Goal: Find specific page/section: Find specific page/section

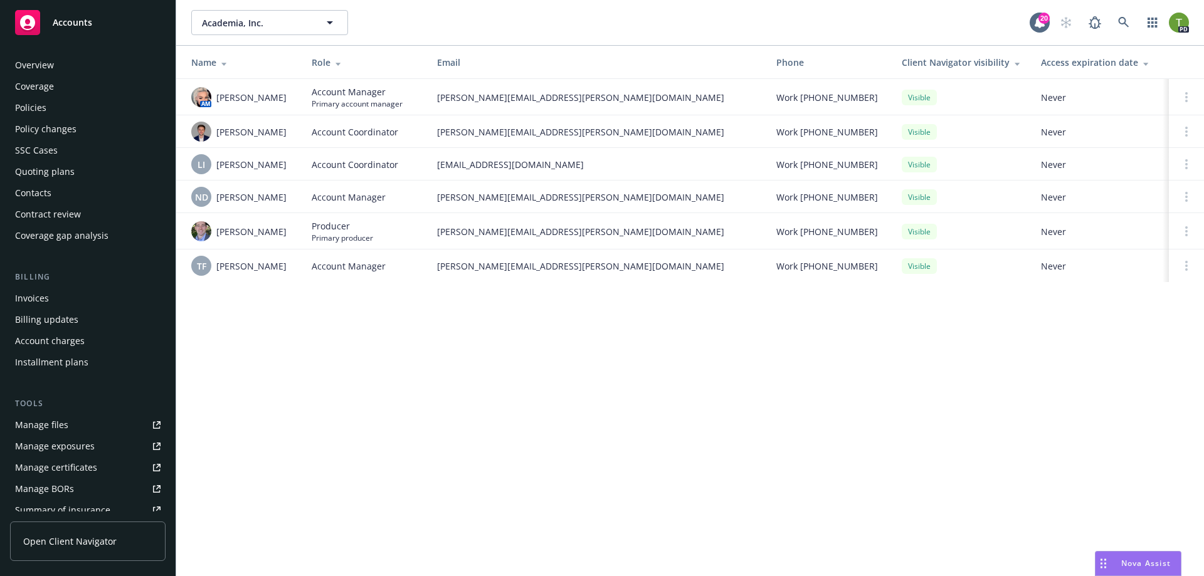
scroll to position [220, 0]
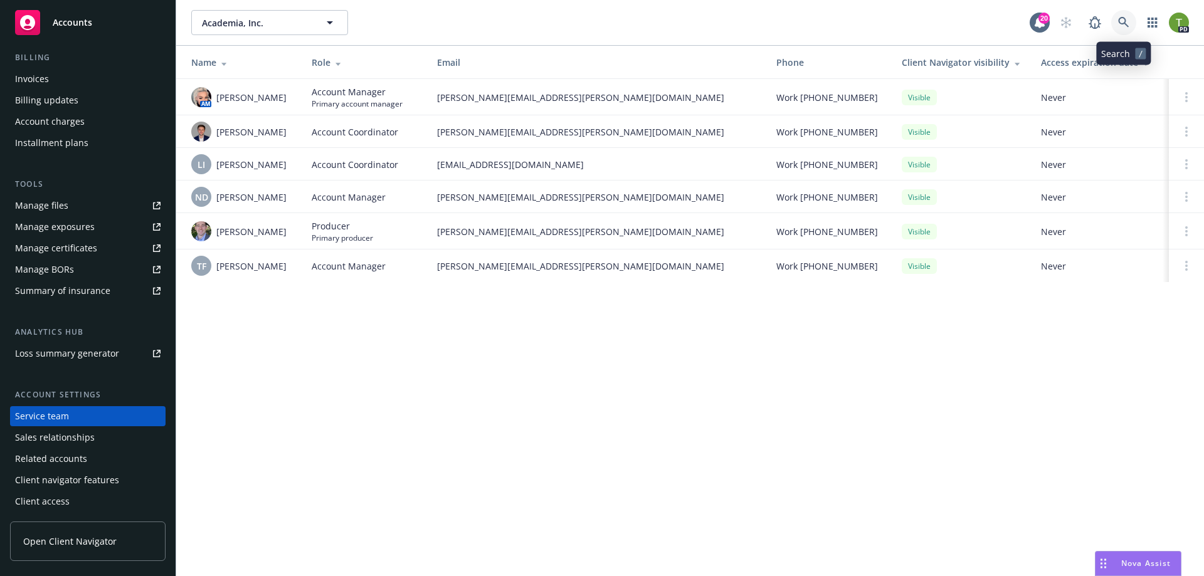
click at [1128, 24] on icon at bounding box center [1123, 22] width 11 height 11
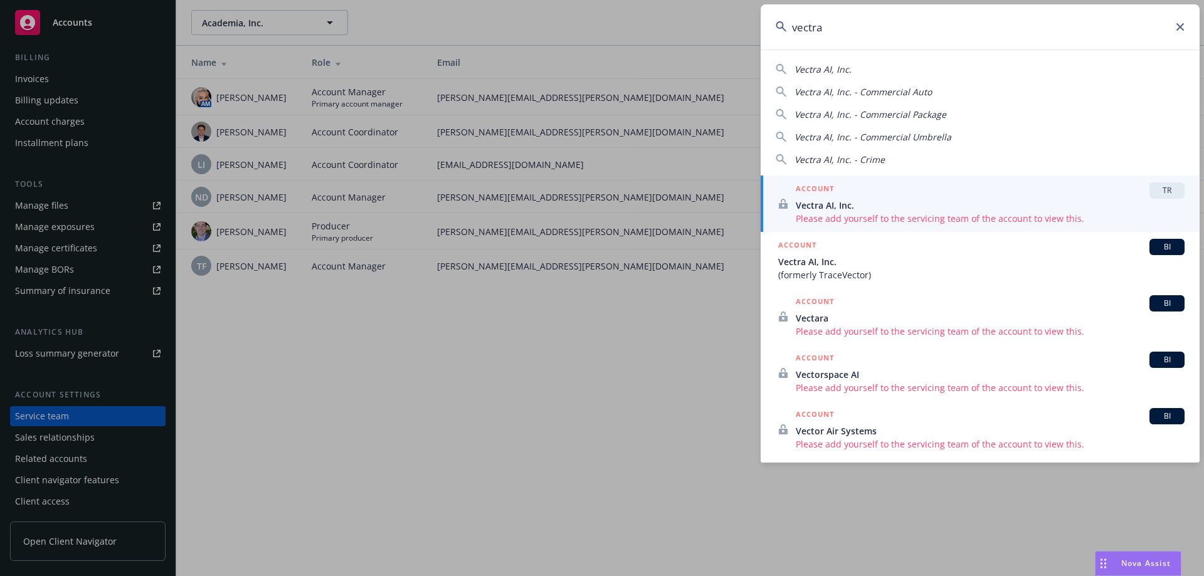
type input "vectra"
click at [825, 210] on span "Vectra AI, Inc." at bounding box center [990, 205] width 389 height 13
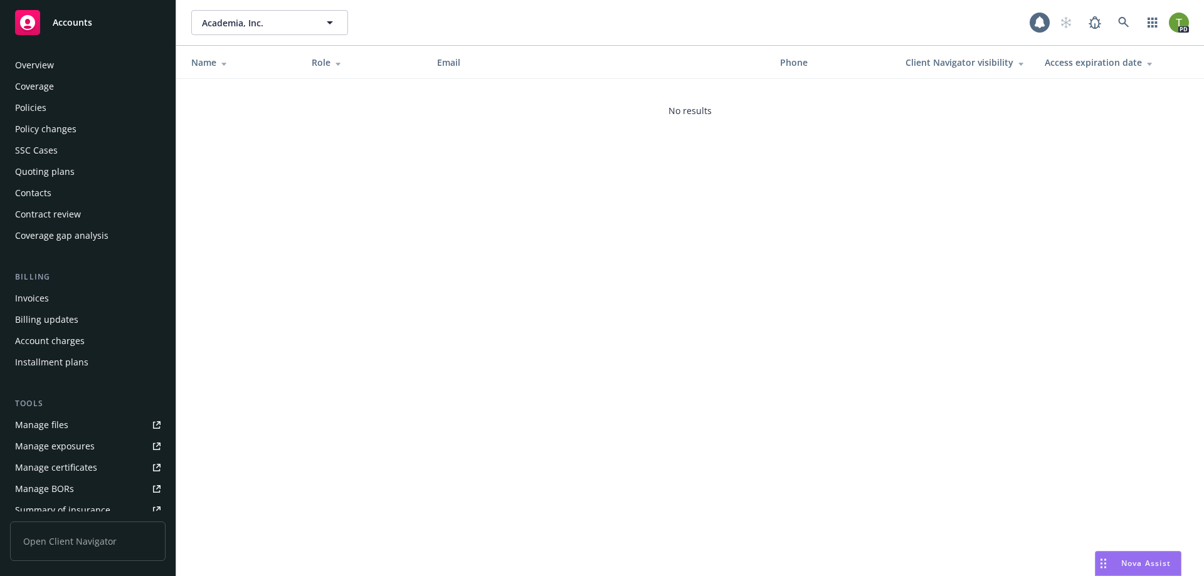
scroll to position [220, 0]
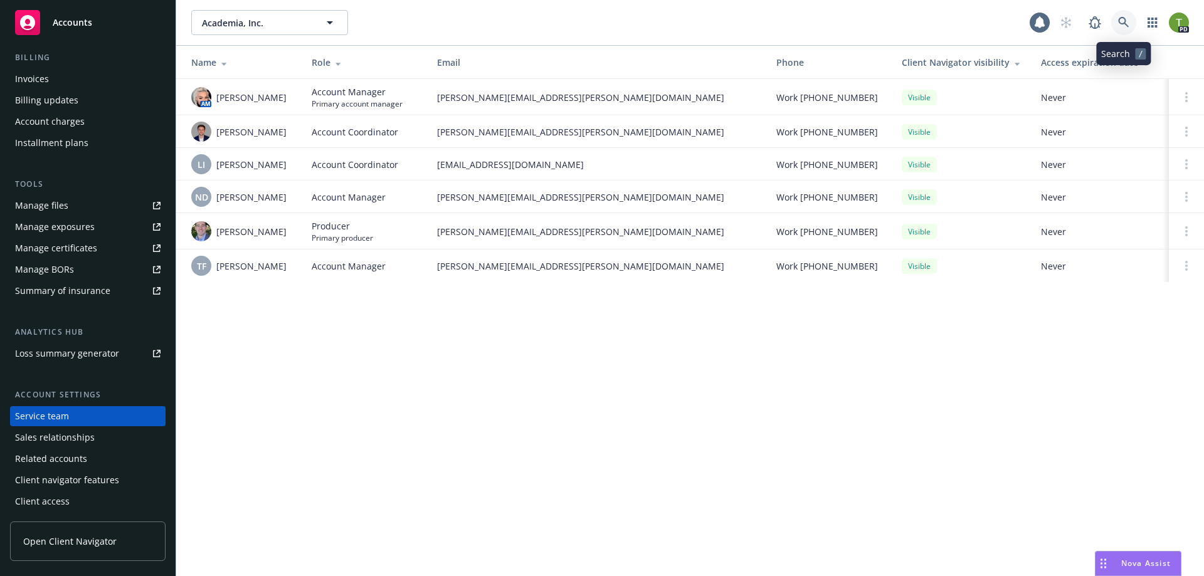
click at [1124, 24] on icon at bounding box center [1123, 22] width 11 height 11
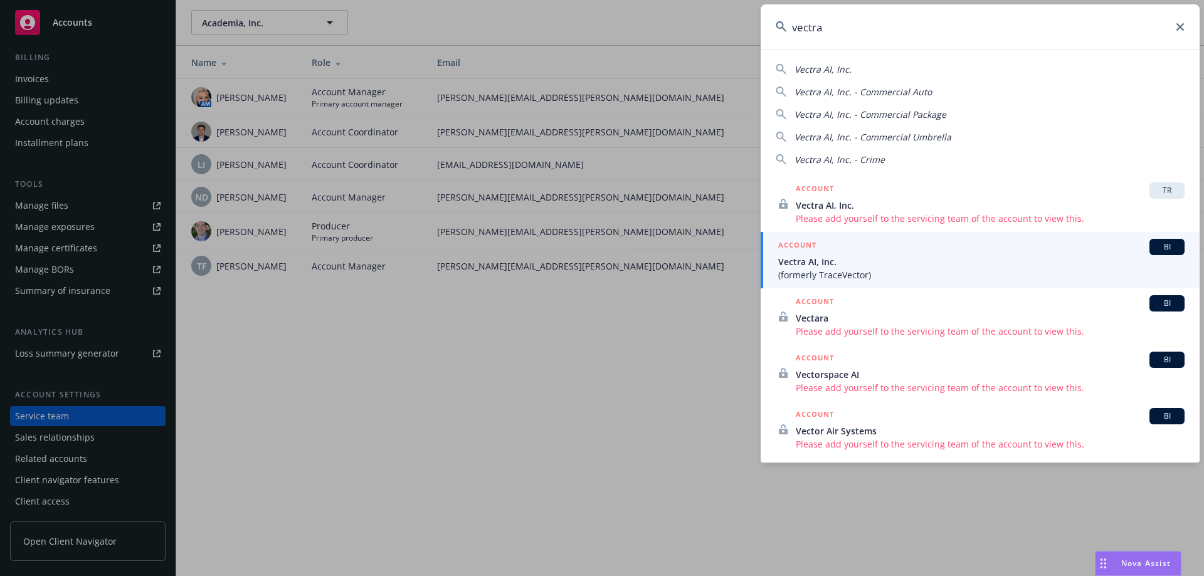
click at [848, 115] on span "Vectra AI, Inc. - Commercial Package" at bounding box center [871, 115] width 152 height 12
type input "Vectra AI, Inc. - Commercial Package"
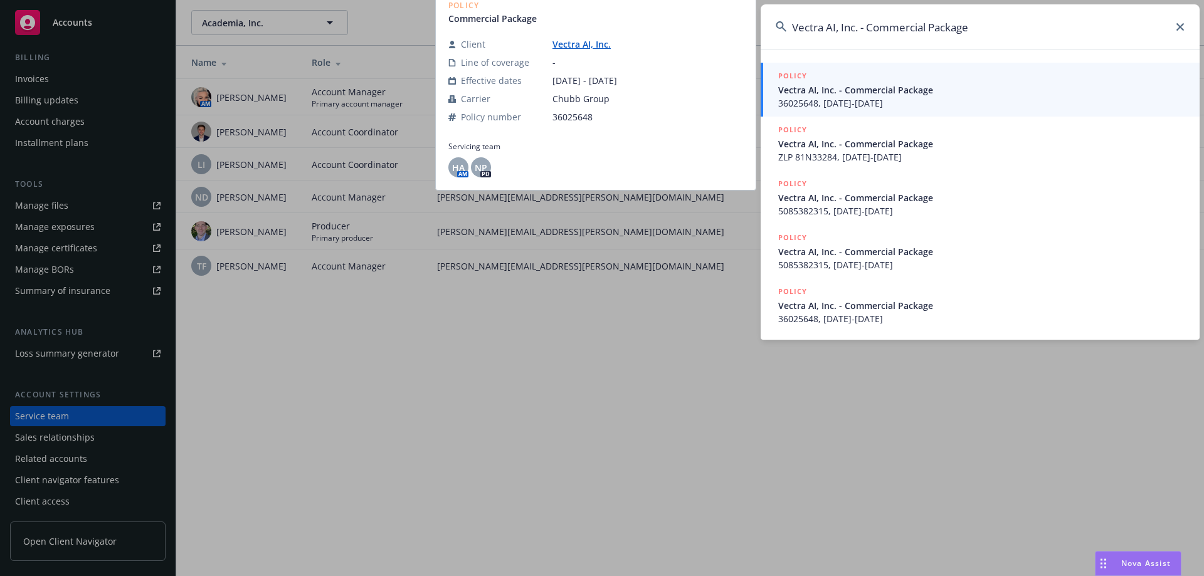
click at [866, 97] on span "36025648, [DATE]-[DATE]" at bounding box center [981, 103] width 406 height 13
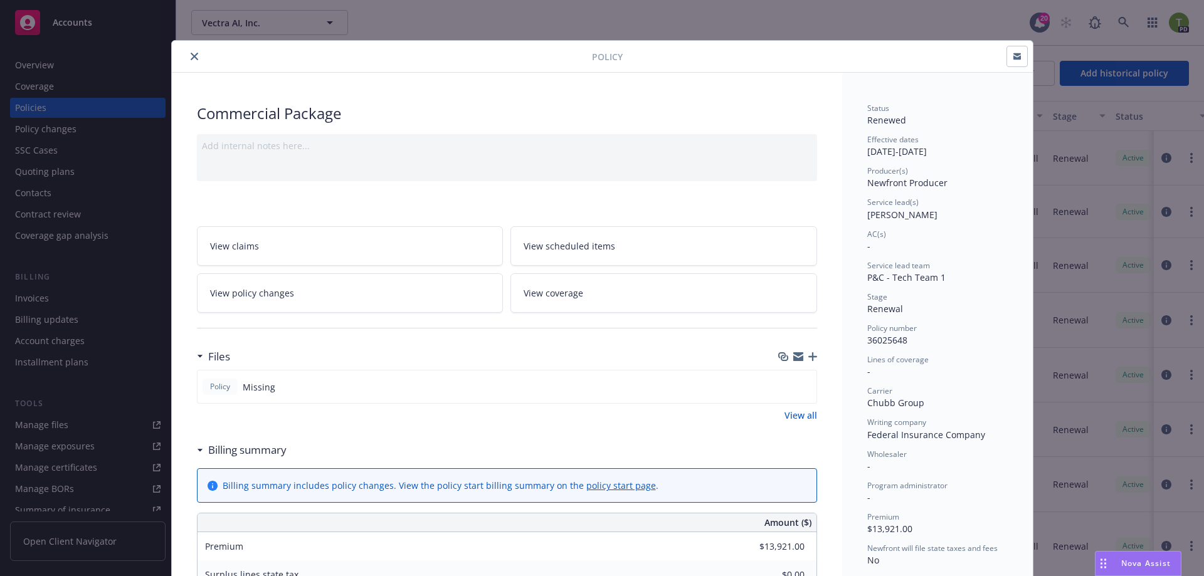
click at [26, 104] on div "Policy Commercial Package Add internal notes here... View claims View scheduled…" at bounding box center [602, 288] width 1204 height 576
click at [191, 55] on icon "close" at bounding box center [195, 57] width 8 height 8
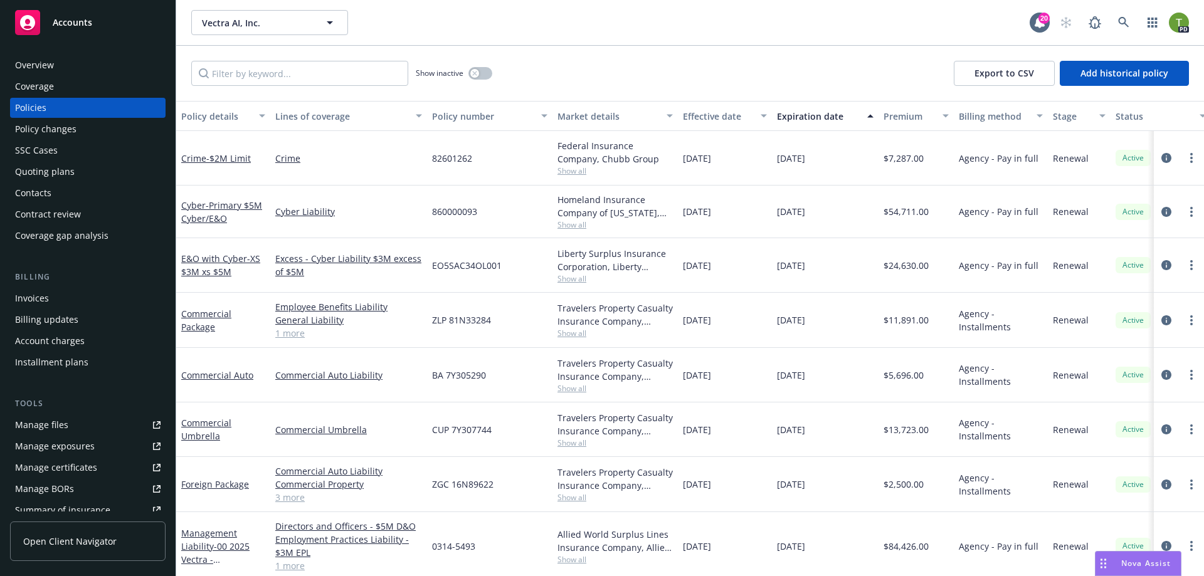
click at [31, 111] on div "Policies" at bounding box center [30, 108] width 31 height 20
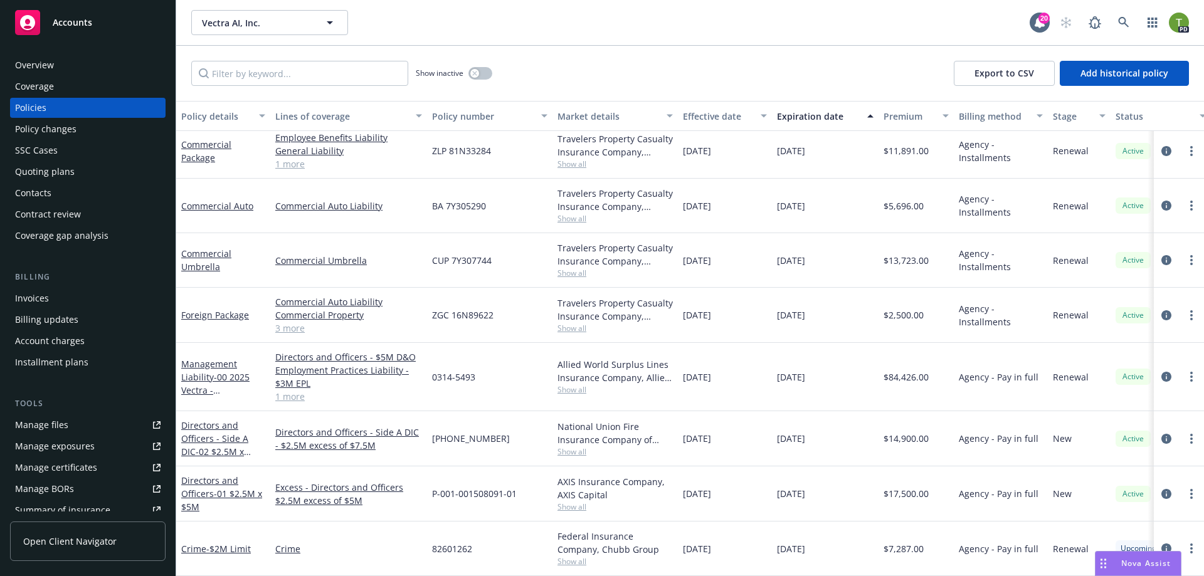
scroll to position [172, 0]
